Goal: Find specific page/section: Find specific page/section

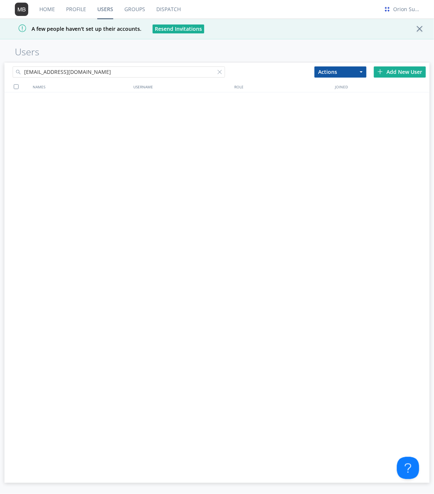
click at [104, 73] on input "[EMAIL_ADDRESS][DOMAIN_NAME]" at bounding box center [119, 71] width 213 height 11
paste input "[PERSON_NAME].Atkinso"
click at [207, 150] on div "NAMES USERNAME ROLE JOINED" at bounding box center [216, 270] width 425 height 378
click at [26, 73] on input "[PERSON_NAME][EMAIL_ADDRESS][PERSON_NAME][DOMAIN_NAME]" at bounding box center [119, 71] width 213 height 11
click at [56, 73] on input "[PERSON_NAME][EMAIL_ADDRESS][PERSON_NAME][DOMAIN_NAME]" at bounding box center [119, 71] width 213 height 11
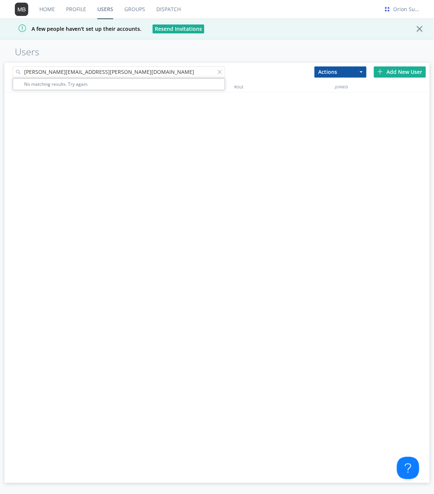
type input "[PERSON_NAME][EMAIL_ADDRESS][PERSON_NAME][DOMAIN_NAME]"
click at [122, 151] on div "NAMES USERNAME ROLE JOINED" at bounding box center [216, 270] width 425 height 378
click at [99, 194] on div "NAMES USERNAME ROLE JOINED" at bounding box center [216, 270] width 425 height 378
click at [212, 71] on input "[PERSON_NAME][EMAIL_ADDRESS][PERSON_NAME][DOMAIN_NAME]" at bounding box center [119, 71] width 213 height 11
click at [217, 71] on input "[PERSON_NAME][EMAIL_ADDRESS][PERSON_NAME][DOMAIN_NAME]" at bounding box center [119, 71] width 213 height 11
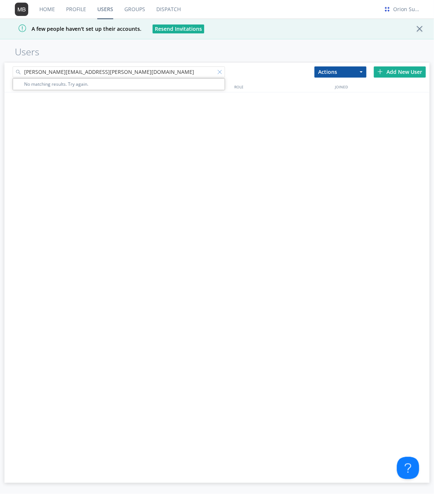
click at [220, 71] on div at bounding box center [220, 73] width 7 height 7
